Goal: Transaction & Acquisition: Download file/media

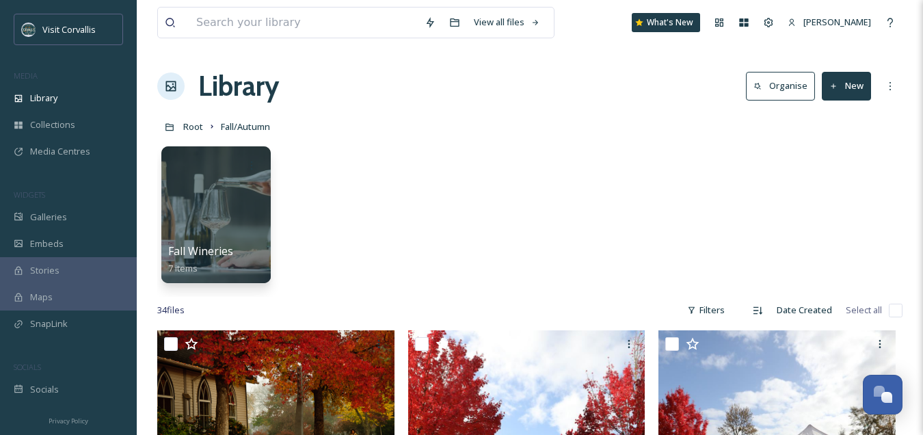
click at [38, 96] on span "Library" at bounding box center [43, 98] width 27 height 13
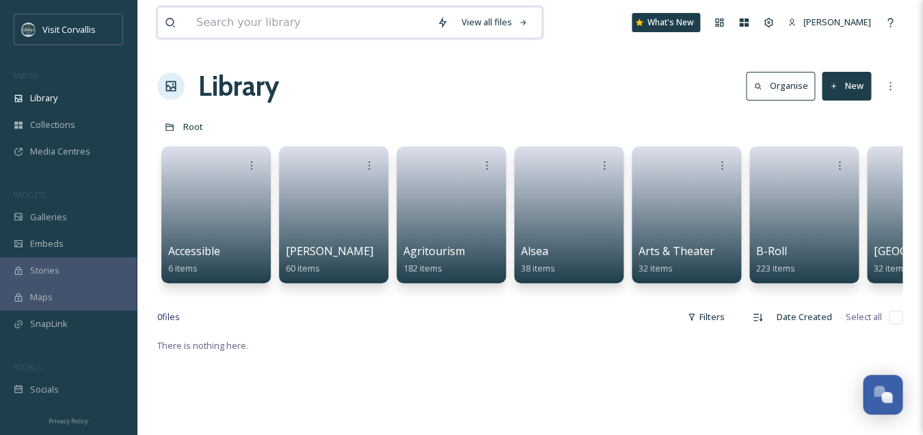
click at [279, 25] on input at bounding box center [309, 23] width 241 height 30
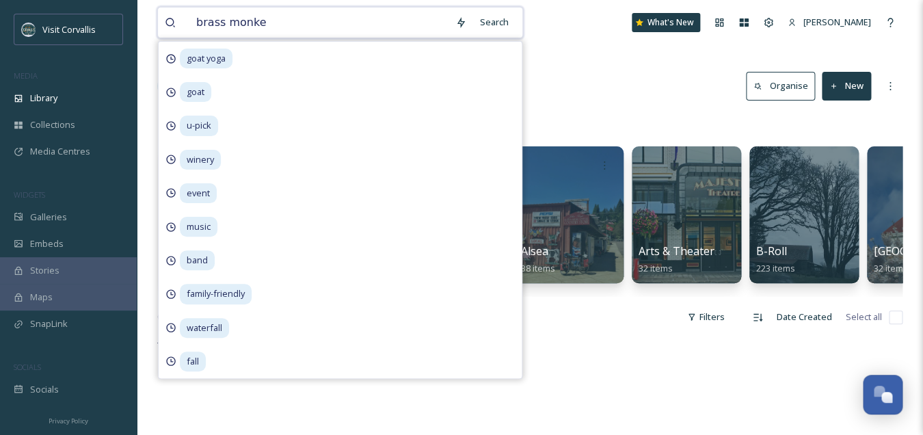
type input "brass monkey"
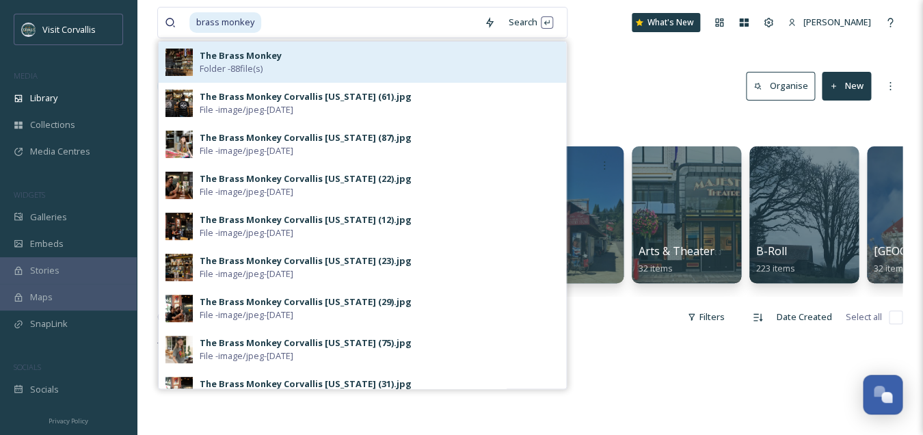
click at [327, 55] on div "The Brass Monkey Folder - 88 file(s)" at bounding box center [379, 62] width 359 height 26
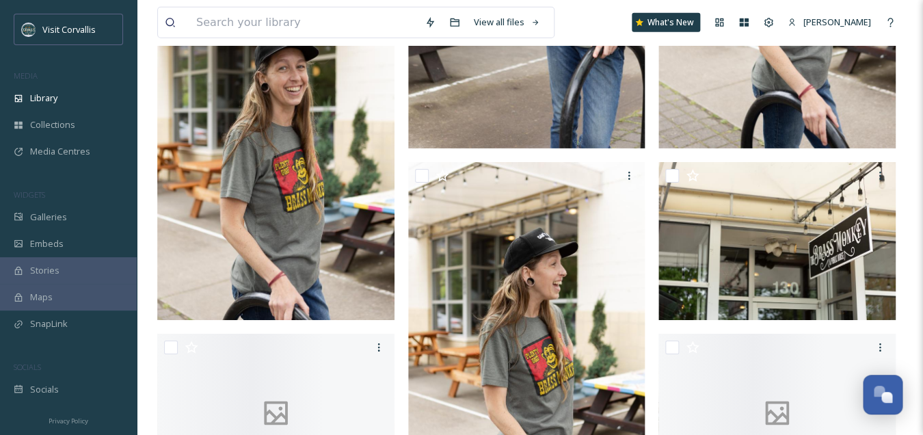
scroll to position [1593, 0]
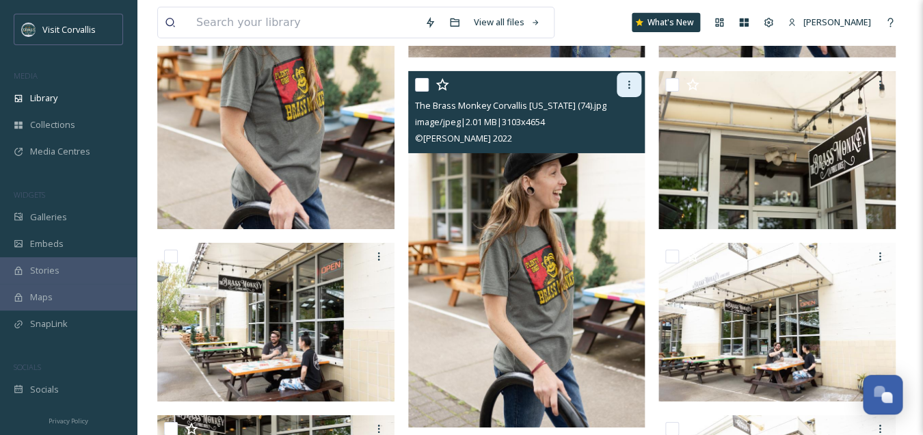
click at [633, 86] on icon at bounding box center [628, 84] width 11 height 11
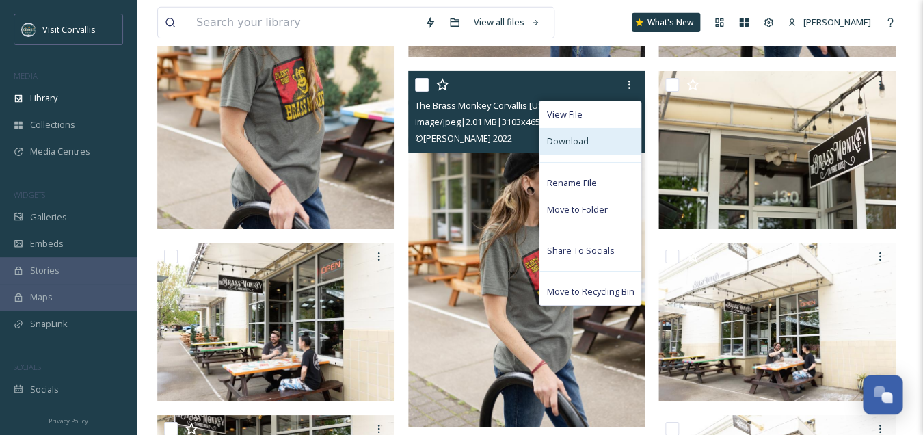
click at [596, 145] on div "Download" at bounding box center [589, 141] width 101 height 27
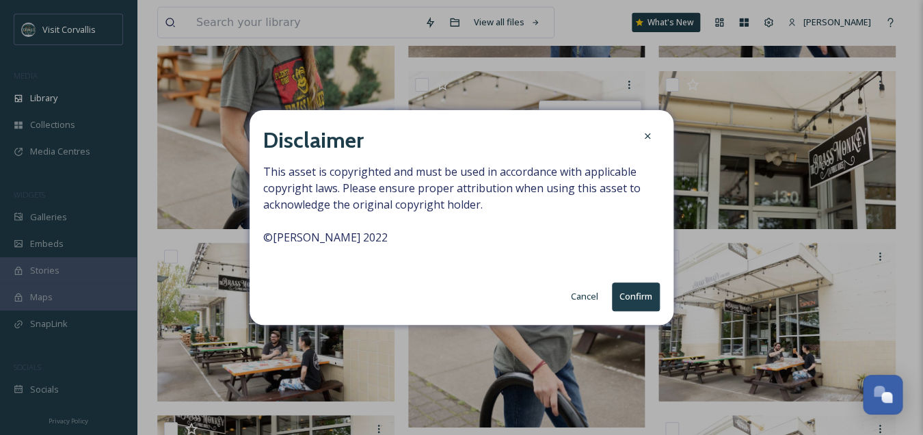
click at [640, 298] on button "Confirm" at bounding box center [636, 296] width 48 height 28
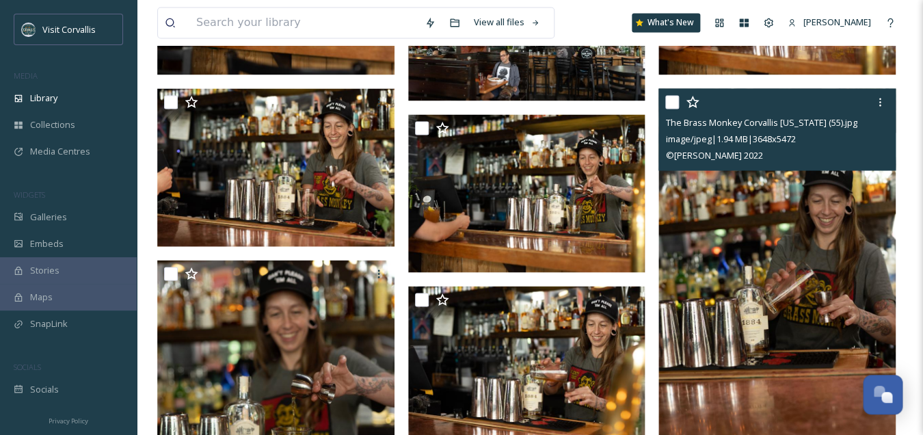
scroll to position [2602, 0]
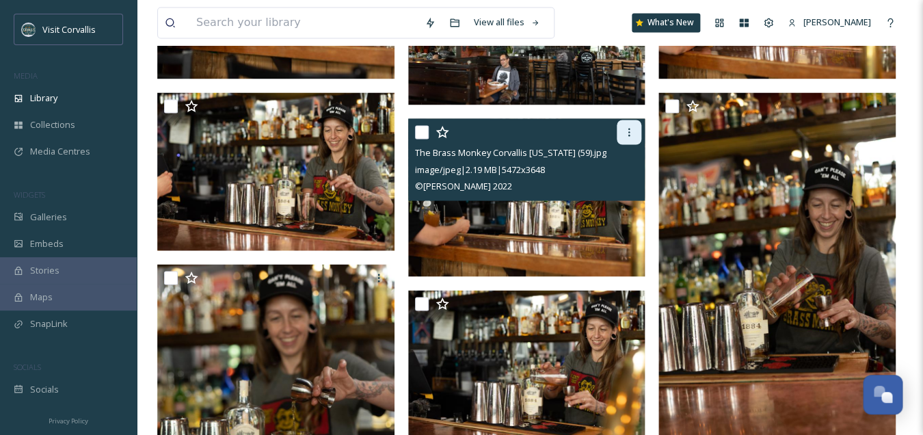
click at [636, 133] on div at bounding box center [628, 132] width 25 height 25
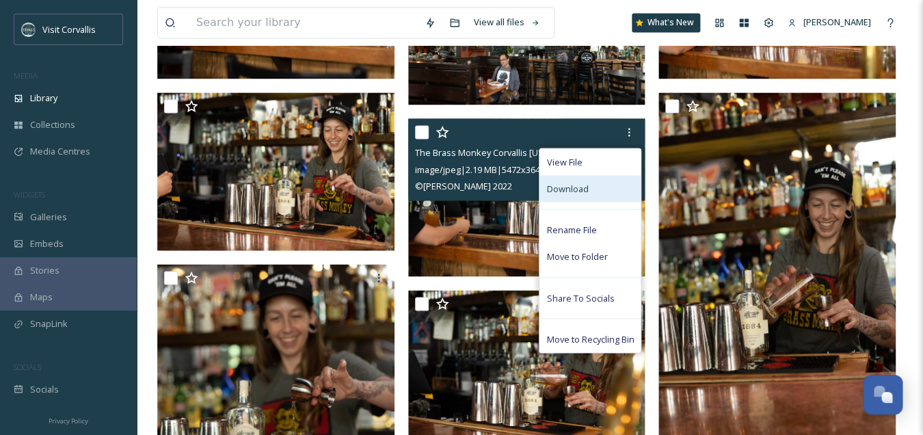
click at [590, 187] on div "Download" at bounding box center [589, 188] width 101 height 27
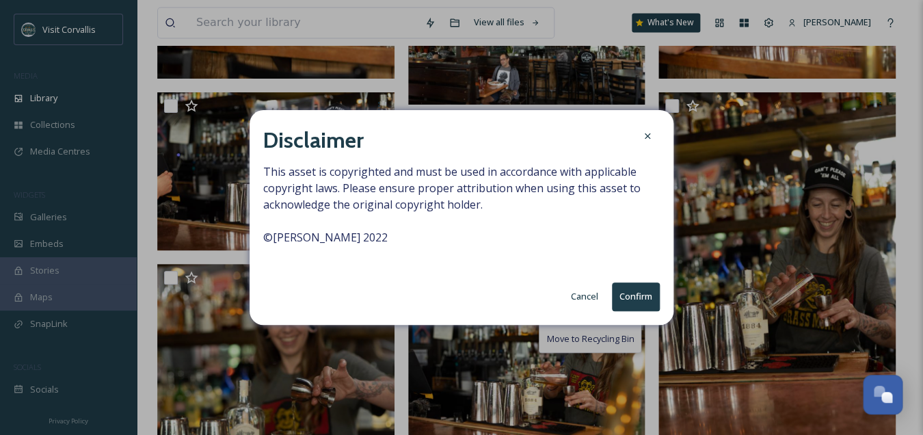
click at [638, 304] on button "Confirm" at bounding box center [636, 296] width 48 height 28
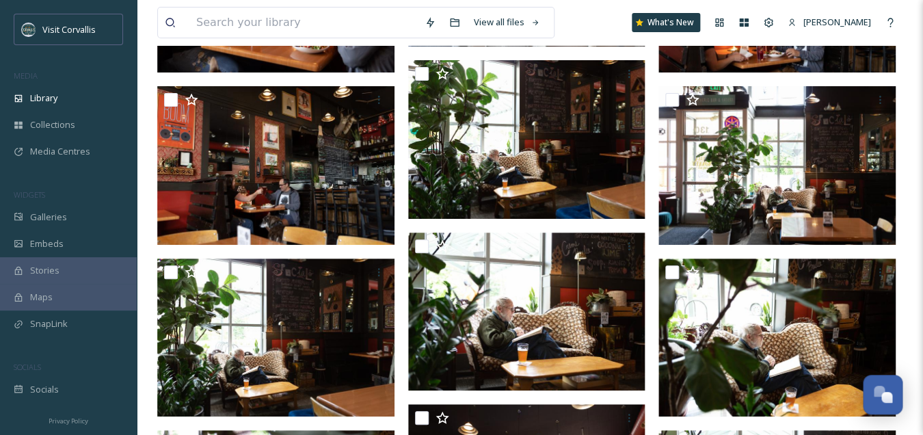
scroll to position [5639, 0]
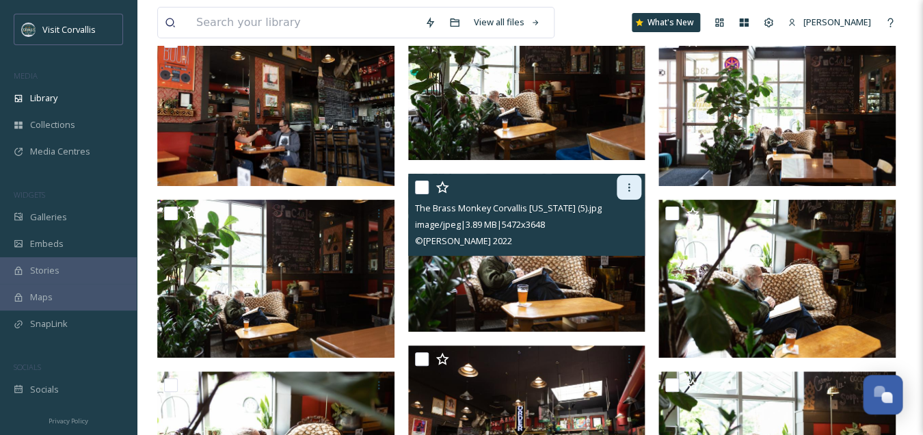
click at [628, 185] on icon at bounding box center [628, 187] width 11 height 11
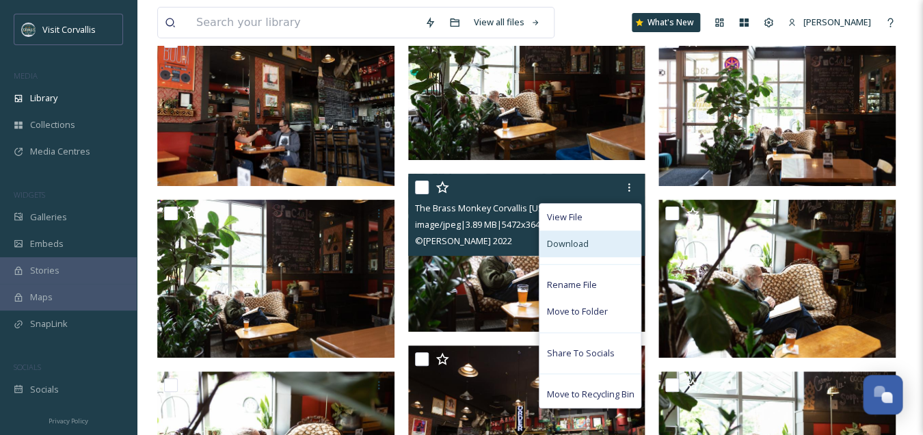
click at [591, 244] on div "Download" at bounding box center [589, 243] width 101 height 27
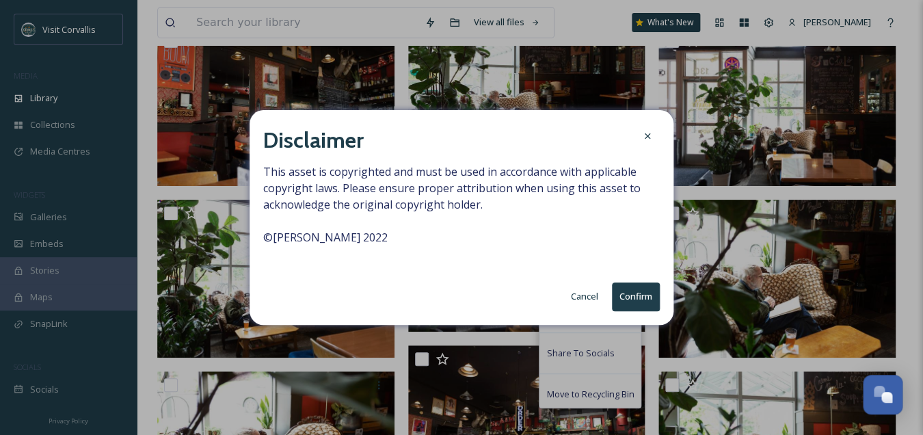
click at [634, 297] on button "Confirm" at bounding box center [636, 296] width 48 height 28
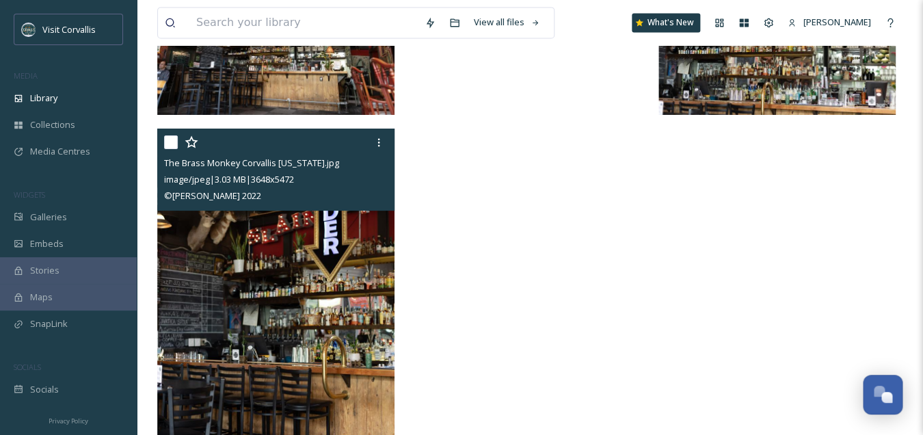
scroll to position [6215, 0]
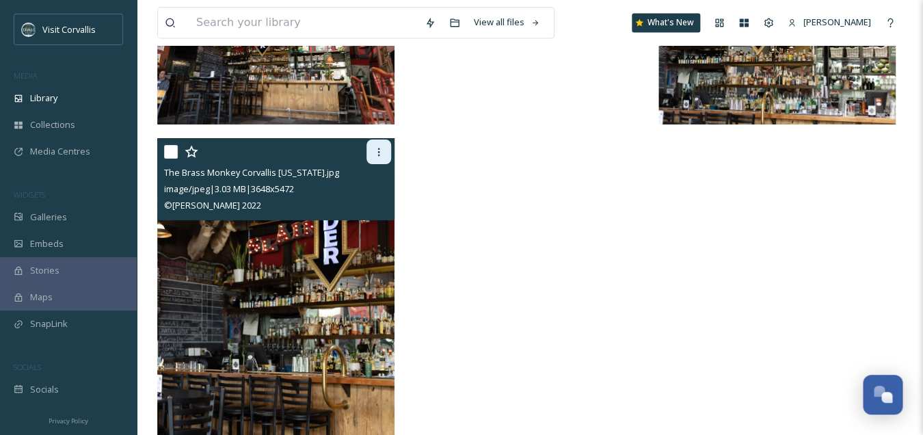
click at [377, 153] on icon at bounding box center [378, 151] width 11 height 11
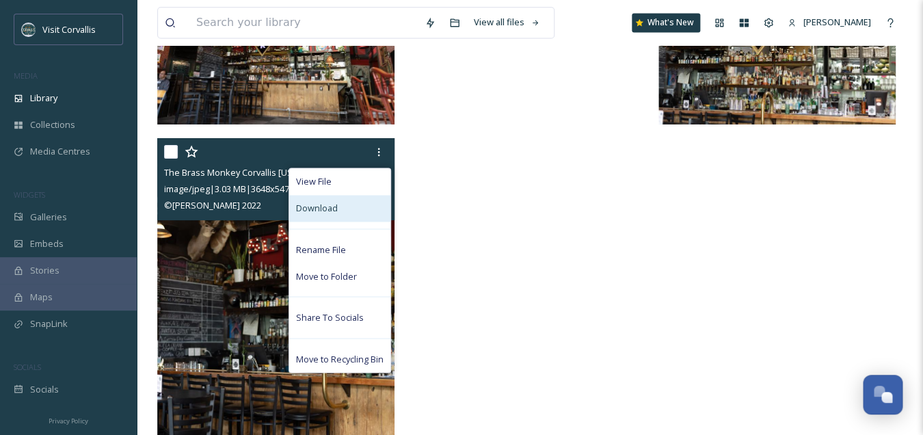
click at [352, 213] on div "Download" at bounding box center [339, 208] width 101 height 27
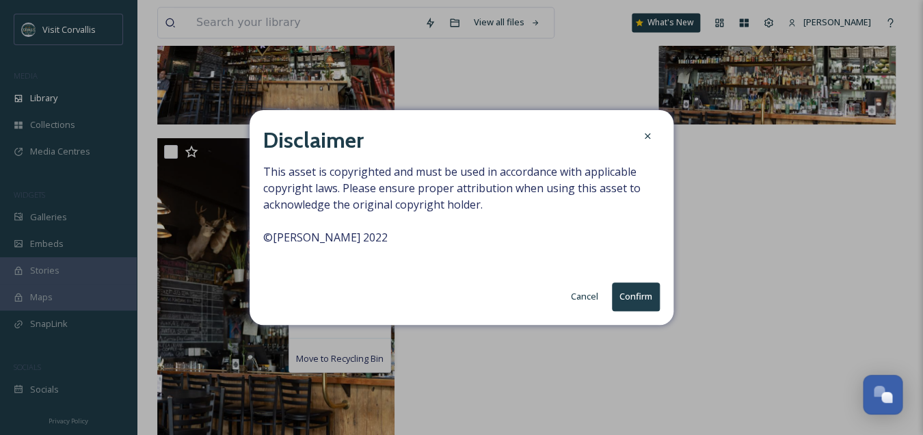
click at [638, 299] on button "Confirm" at bounding box center [636, 296] width 48 height 28
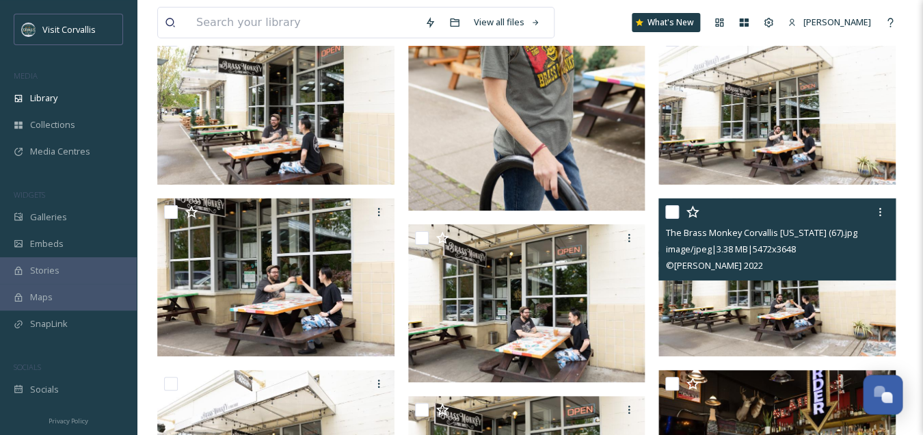
scroll to position [1759, 0]
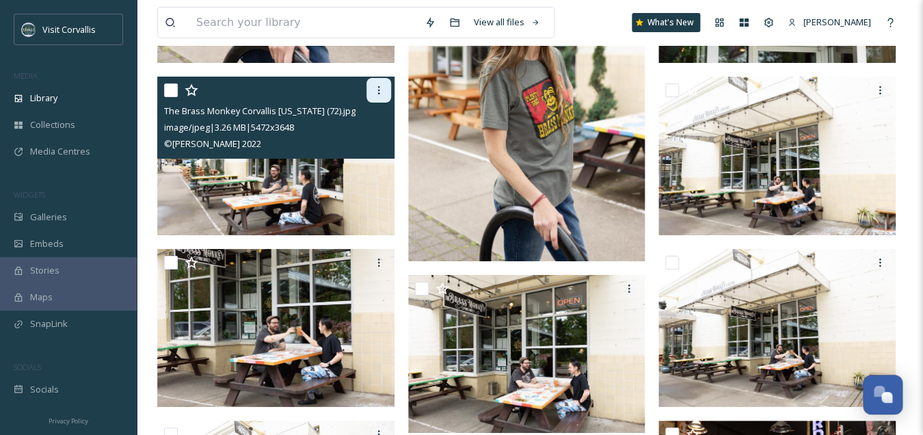
click at [381, 88] on icon at bounding box center [378, 90] width 11 height 11
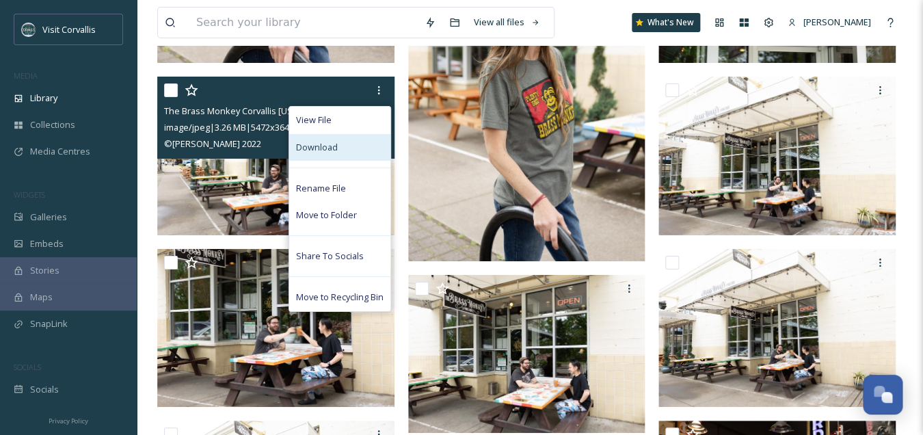
click at [345, 153] on div "Download" at bounding box center [339, 147] width 101 height 27
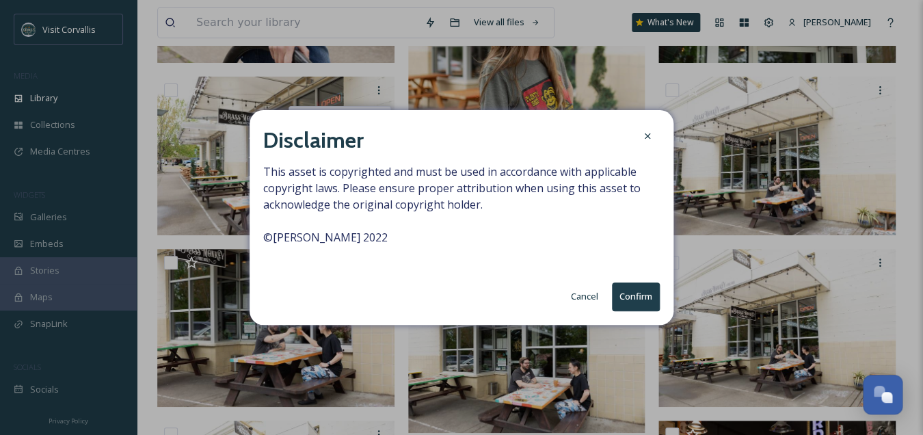
click at [628, 291] on button "Confirm" at bounding box center [636, 296] width 48 height 28
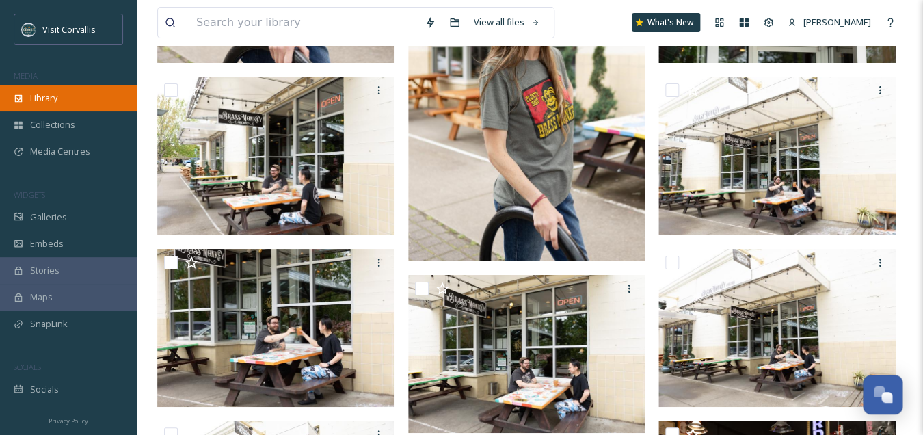
click at [66, 98] on div "Library" at bounding box center [68, 98] width 137 height 27
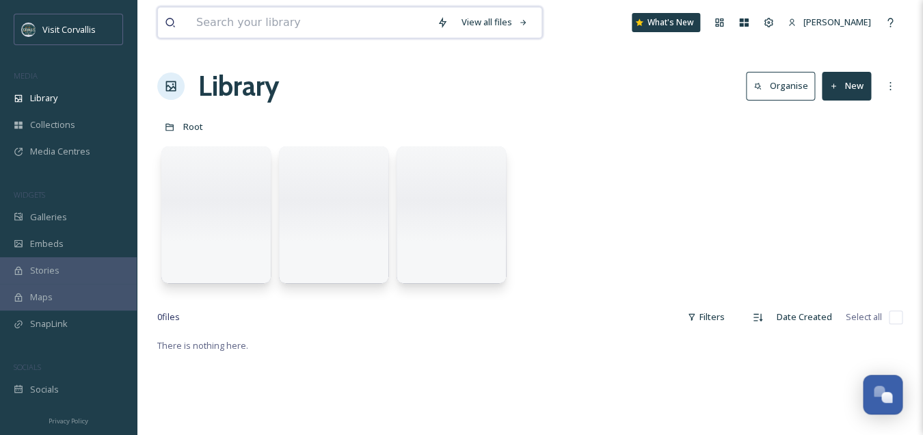
click at [204, 25] on input at bounding box center [309, 23] width 241 height 30
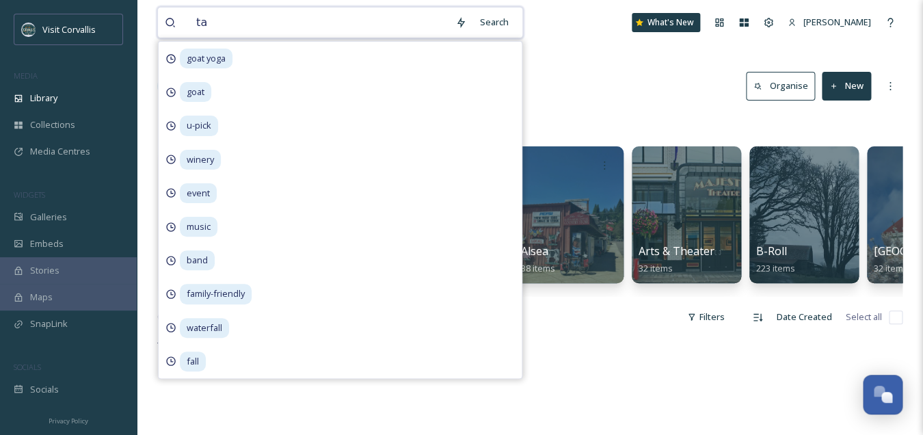
type input "t"
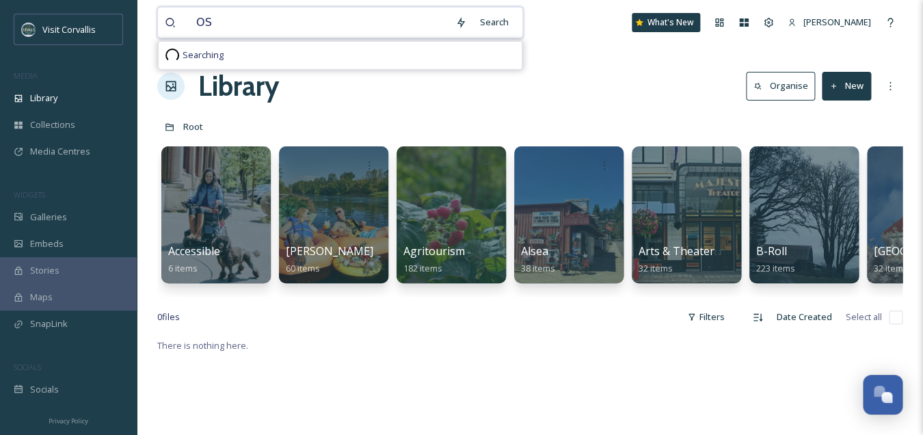
type input "OSU"
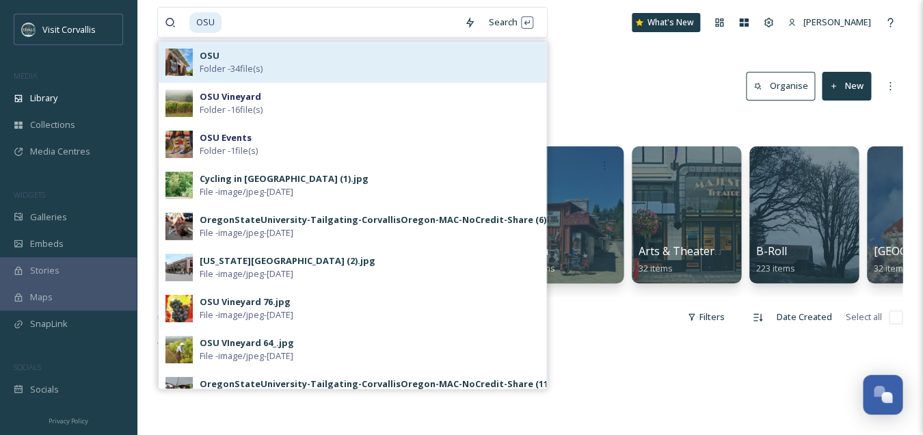
click at [233, 59] on div "OSU Folder - 34 file(s)" at bounding box center [370, 62] width 340 height 26
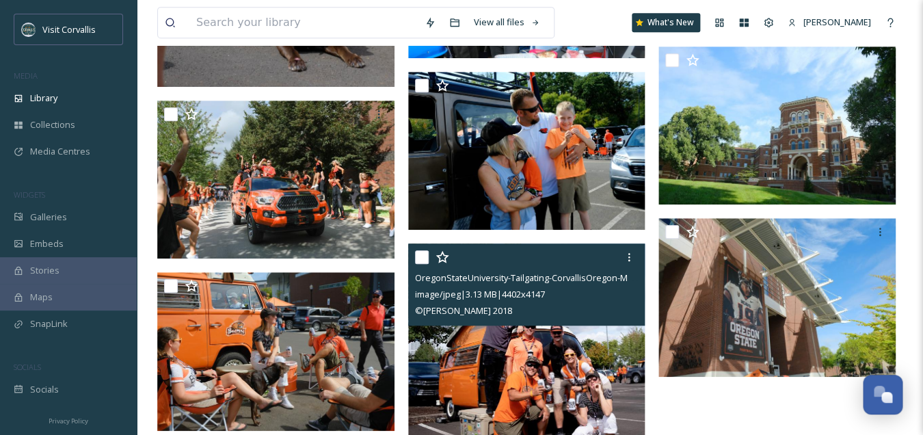
scroll to position [2162, 0]
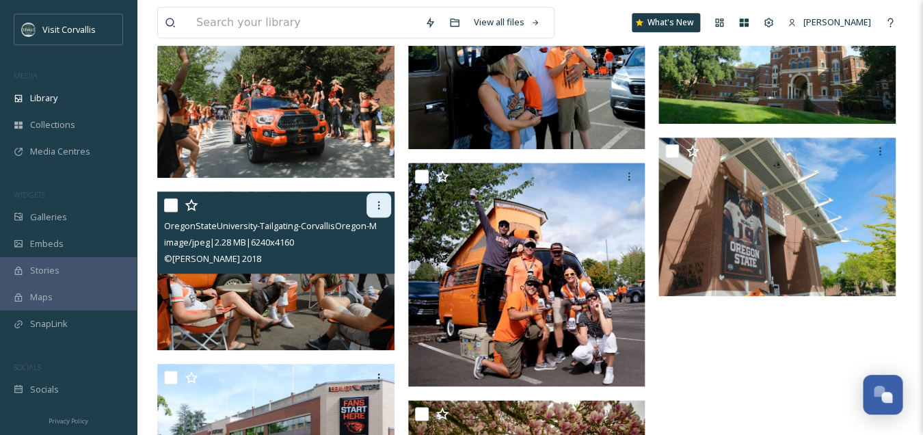
click at [374, 204] on icon at bounding box center [378, 205] width 11 height 11
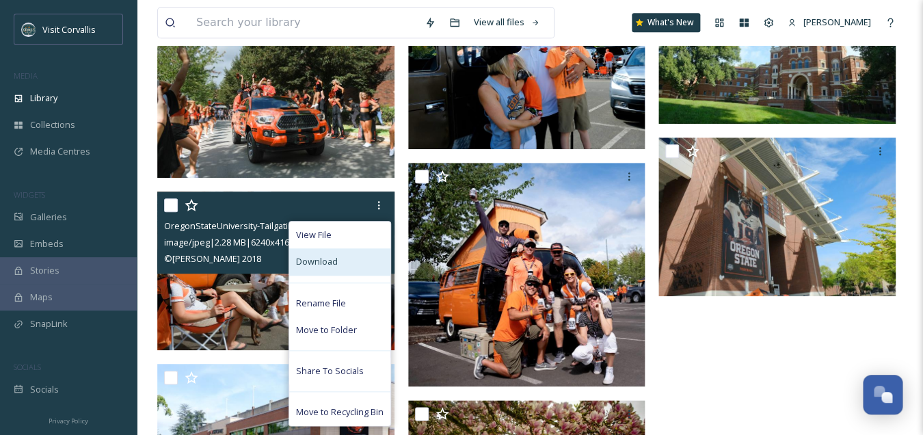
click at [333, 257] on span "Download" at bounding box center [317, 261] width 42 height 13
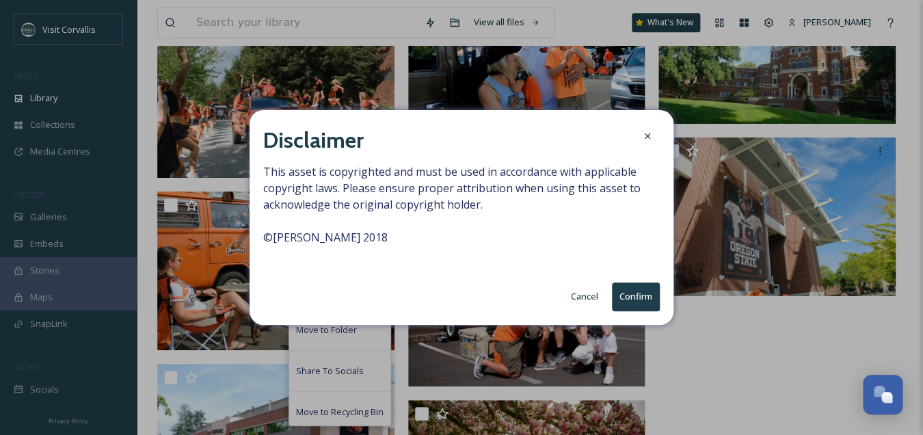
click at [642, 295] on button "Confirm" at bounding box center [636, 296] width 48 height 28
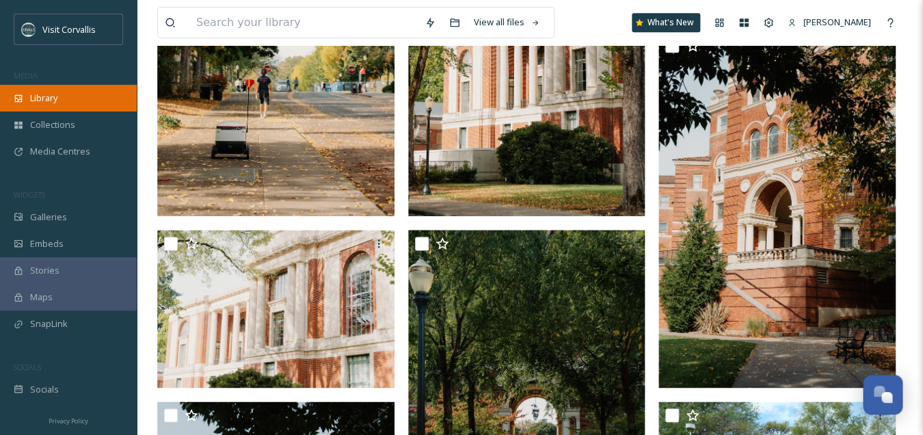
scroll to position [468, 0]
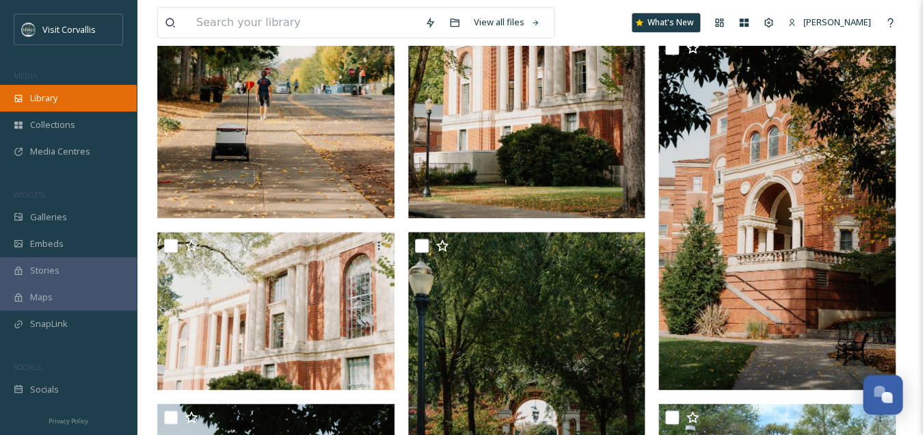
click at [38, 95] on span "Library" at bounding box center [43, 98] width 27 height 13
